Goal: Information Seeking & Learning: Understand process/instructions

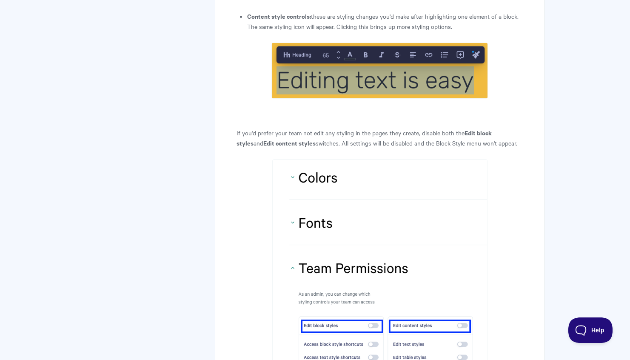
scroll to position [4057, 0]
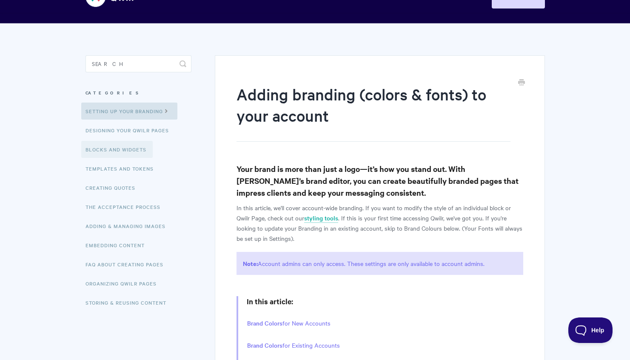
scroll to position [30, 0]
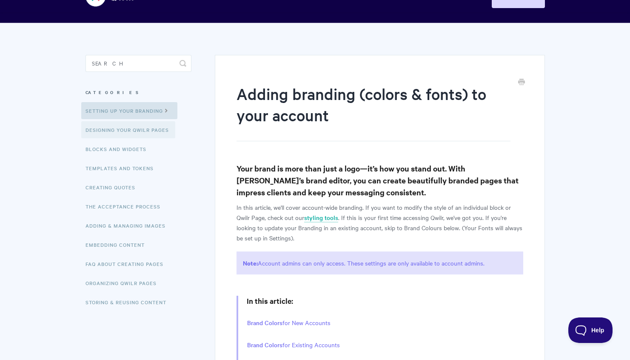
click at [135, 129] on link "Designing Your Qwilr Pages" at bounding box center [128, 129] width 94 height 17
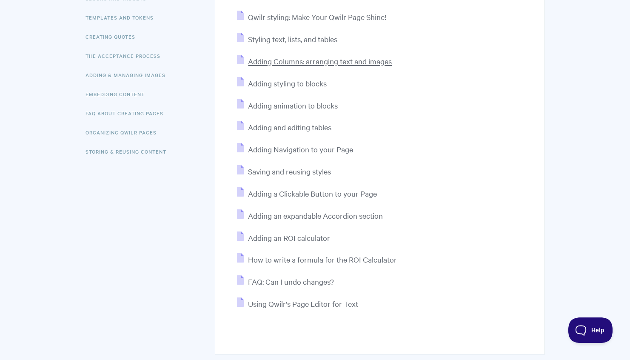
scroll to position [182, 0]
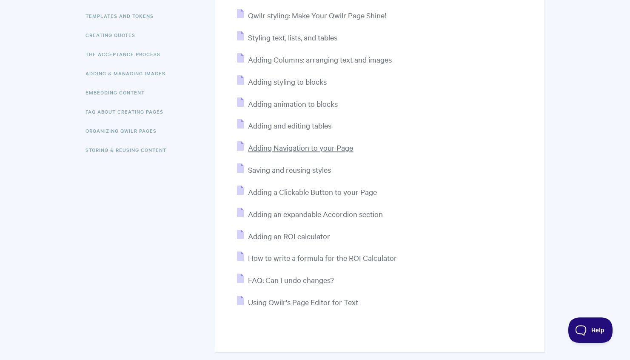
click at [313, 150] on span "Adding Navigation to your Page" at bounding box center [300, 148] width 105 height 10
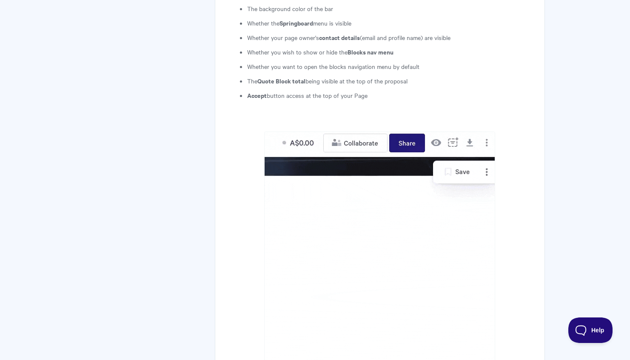
scroll to position [595, 0]
